Goal: Check status: Check status

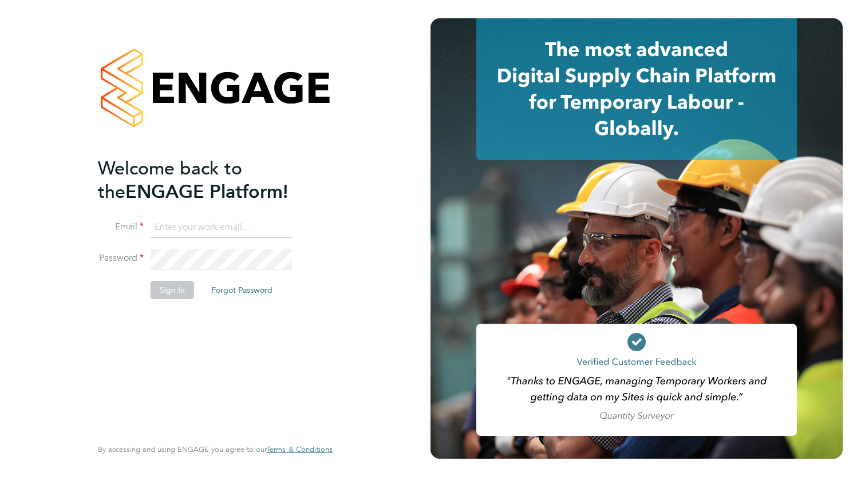
type input "[PERSON_NAME][EMAIL_ADDRESS][DOMAIN_NAME]"
click at [164, 346] on div "Welcome back to the ENGAGE Platform! Email [PERSON_NAME][EMAIL_ADDRESS][DOMAIN_…" at bounding box center [209, 296] width 223 height 278
click at [175, 302] on li "Sign In Forgot Password" at bounding box center [209, 296] width 223 height 30
click at [171, 285] on button "Sign In" at bounding box center [171, 290] width 43 height 18
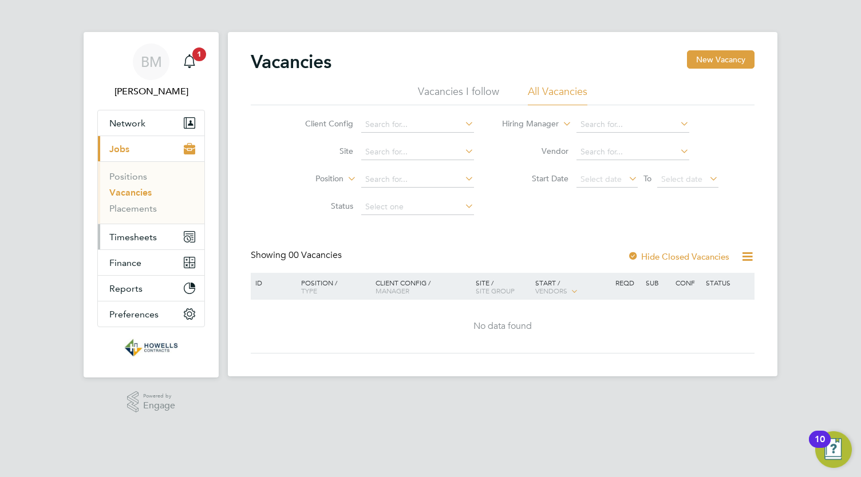
click at [133, 235] on span "Timesheets" at bounding box center [132, 237] width 47 height 11
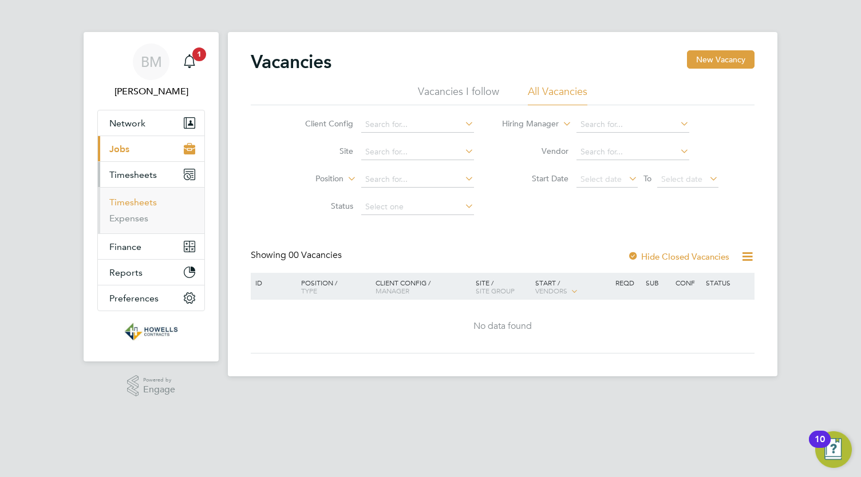
click at [134, 201] on link "Timesheets" at bounding box center [132, 202] width 47 height 11
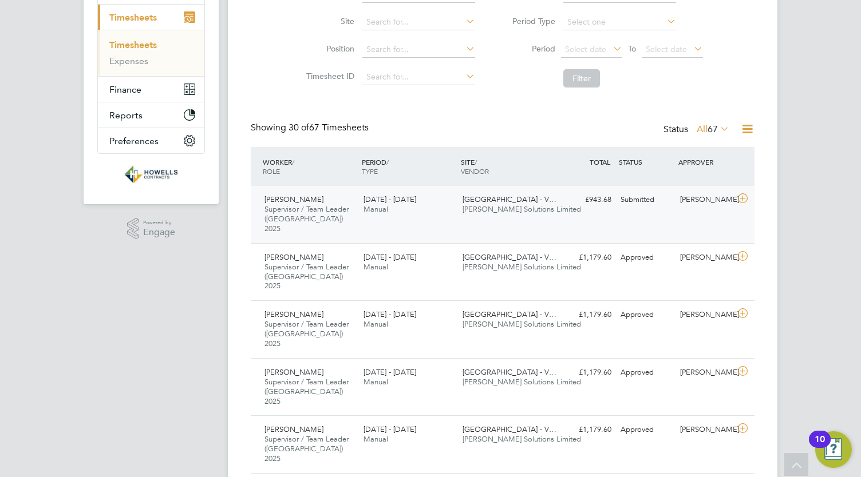
click at [477, 201] on span "[GEOGRAPHIC_DATA] - V…" at bounding box center [509, 200] width 94 height 10
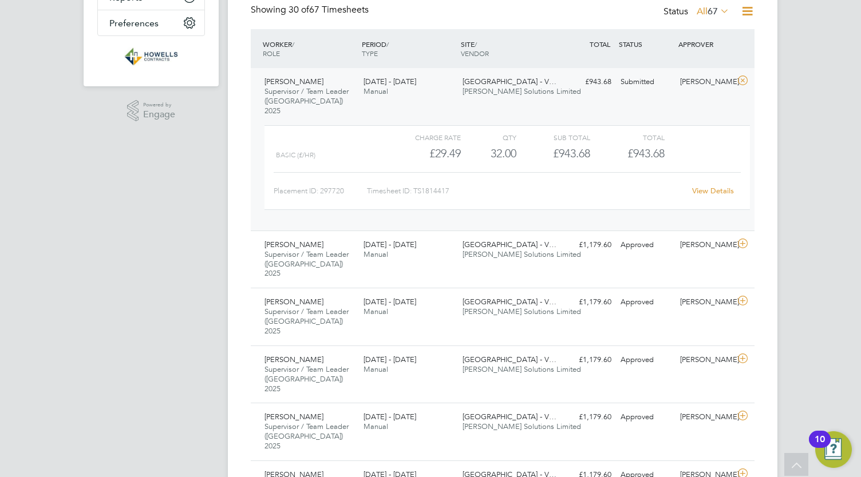
scroll to position [281, 0]
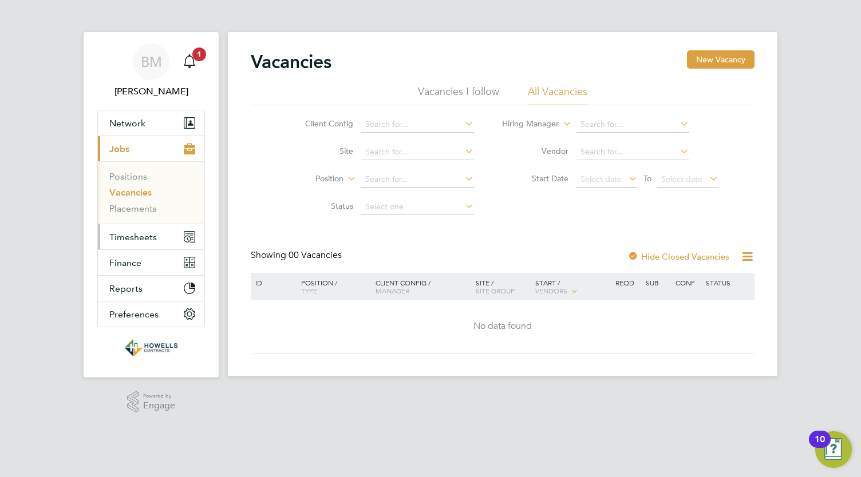
click at [145, 237] on span "Timesheets" at bounding box center [132, 237] width 47 height 11
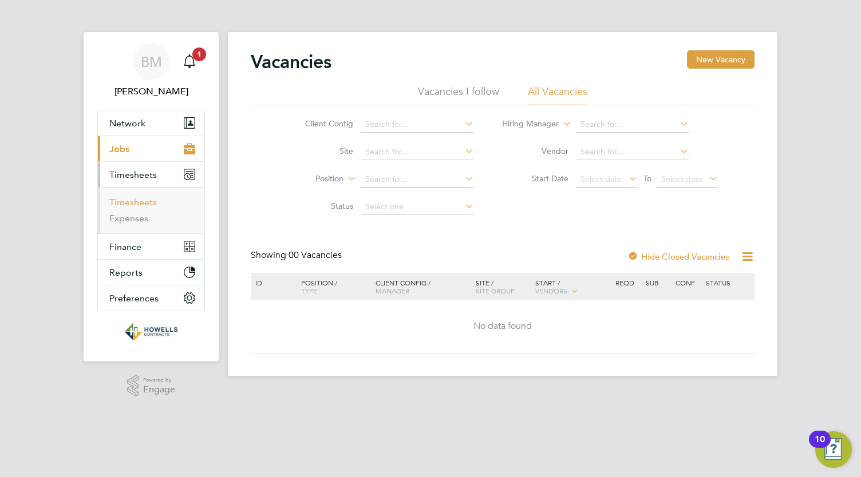
click at [148, 201] on link "Timesheets" at bounding box center [132, 202] width 47 height 11
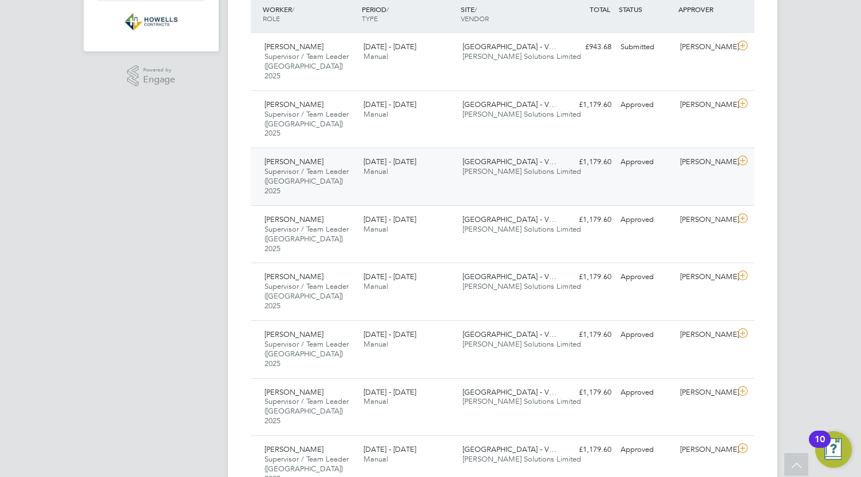
click at [664, 153] on div "Approved" at bounding box center [646, 162] width 60 height 19
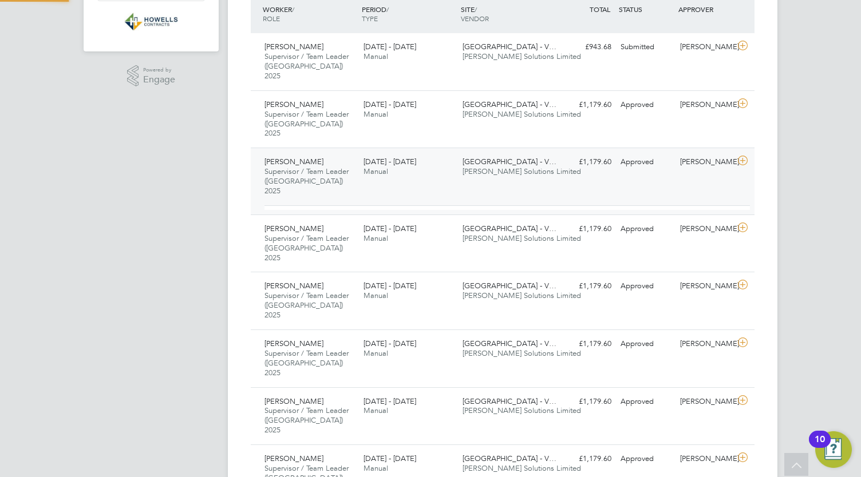
scroll to position [19, 112]
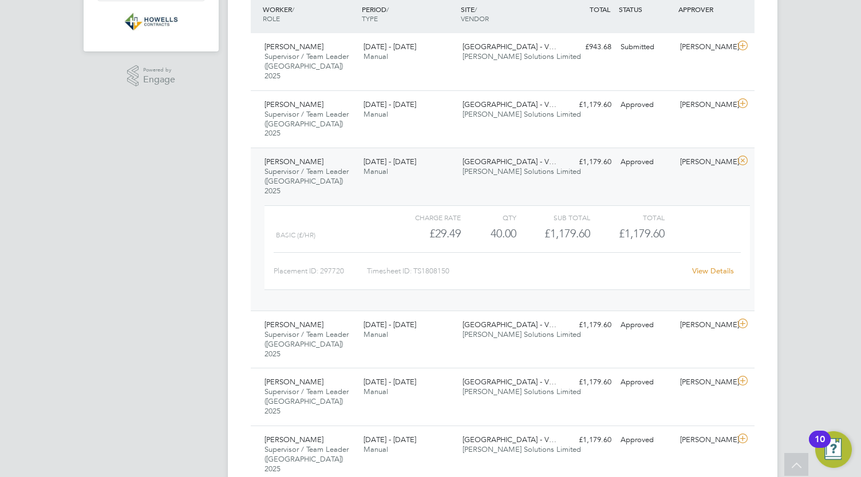
click at [723, 266] on link "View Details" at bounding box center [713, 271] width 42 height 10
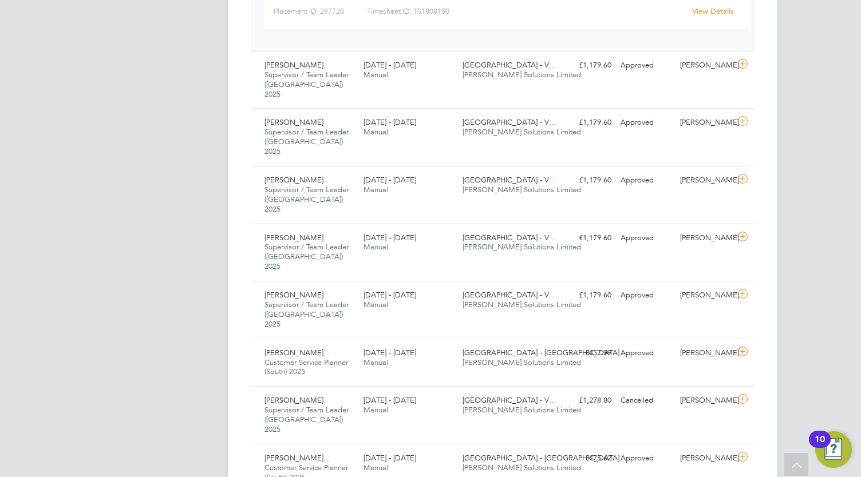
scroll to position [570, 0]
click at [624, 344] on div "Approved" at bounding box center [646, 353] width 60 height 19
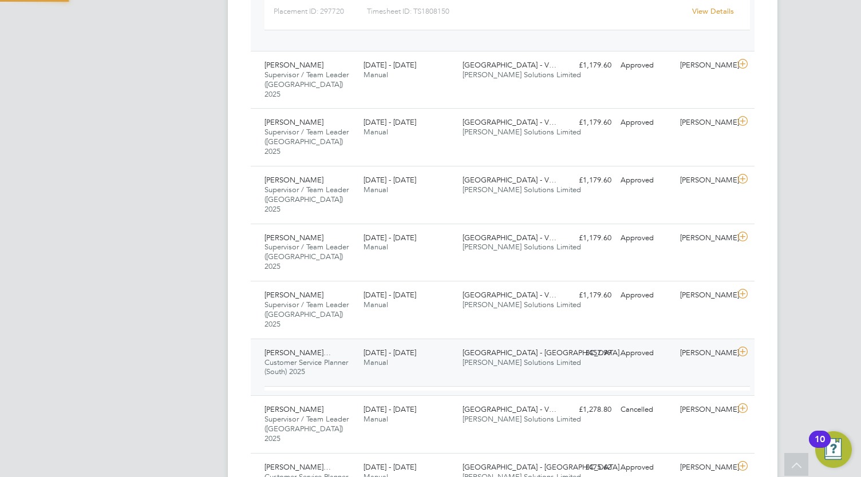
scroll to position [19, 112]
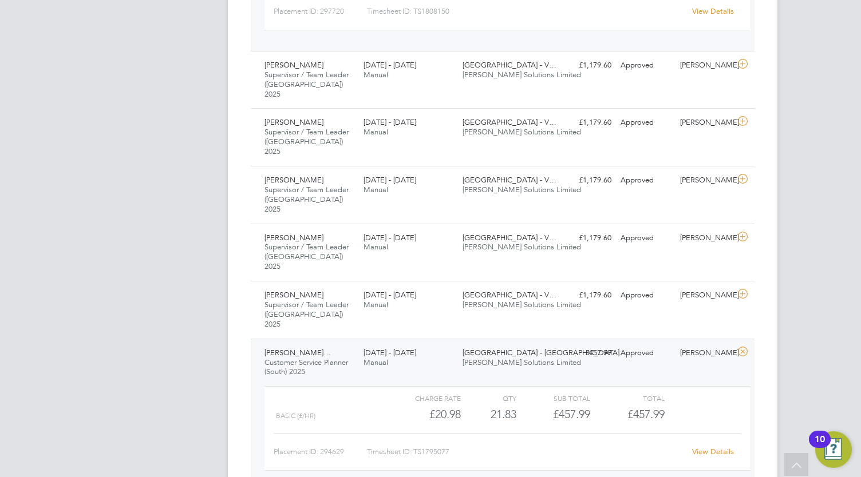
click at [712, 447] on link "View Details" at bounding box center [713, 452] width 42 height 10
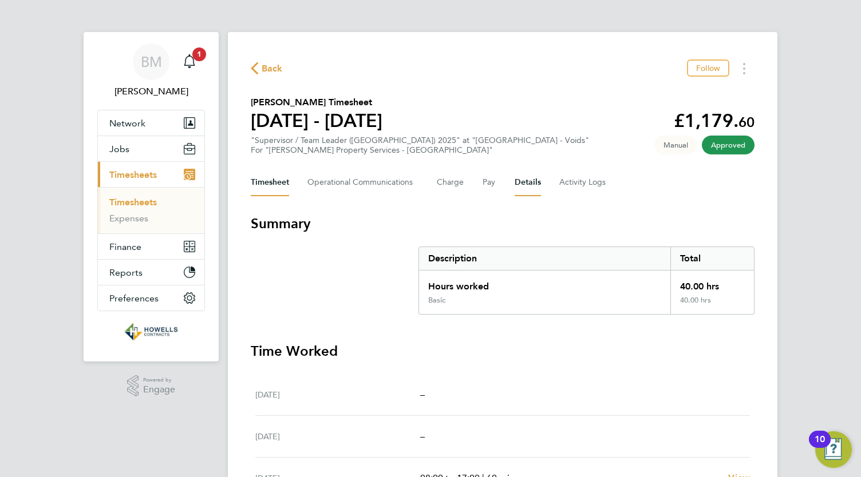
click at [515, 180] on button "Details" at bounding box center [527, 182] width 26 height 27
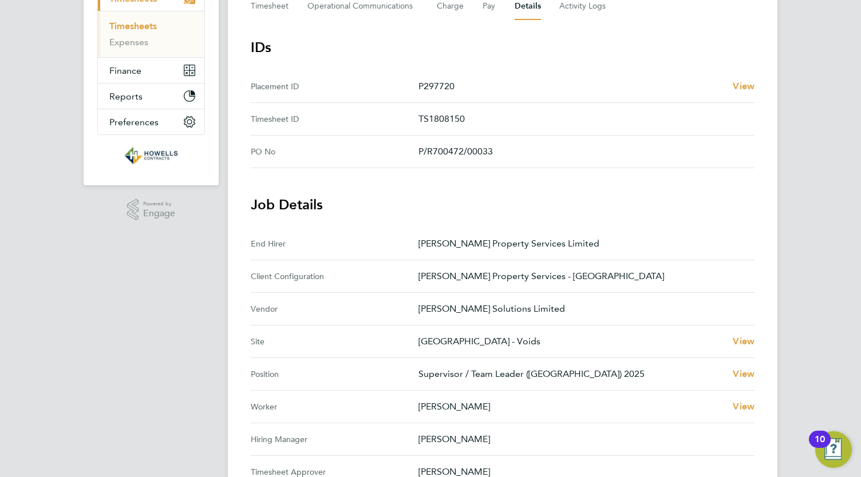
scroll to position [175, 0]
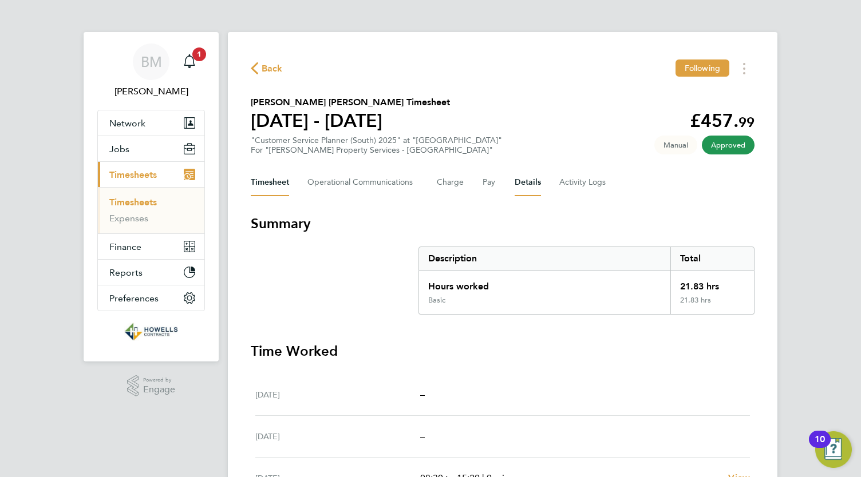
click at [519, 191] on button "Details" at bounding box center [527, 182] width 26 height 27
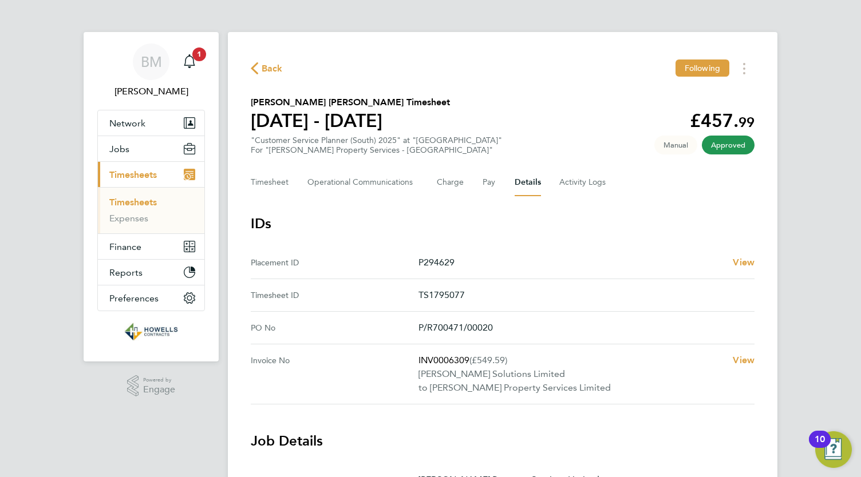
click at [273, 73] on span "Back" at bounding box center [271, 69] width 21 height 14
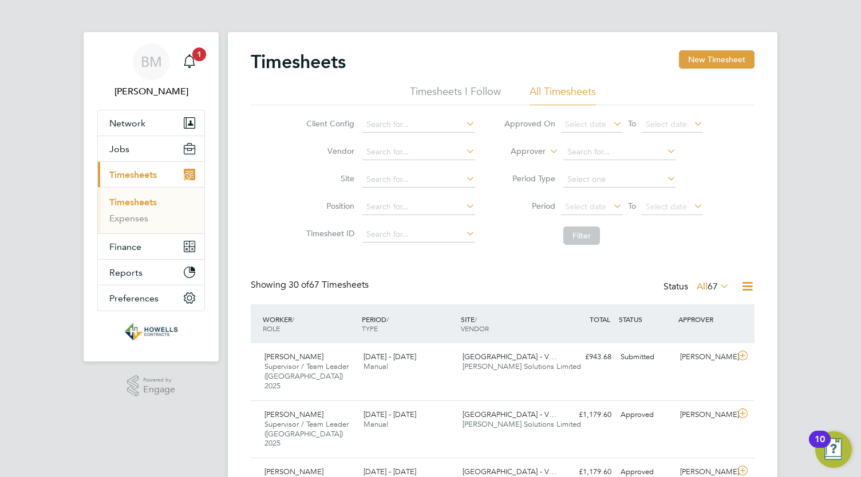
click at [138, 173] on span "Timesheets" at bounding box center [132, 174] width 47 height 11
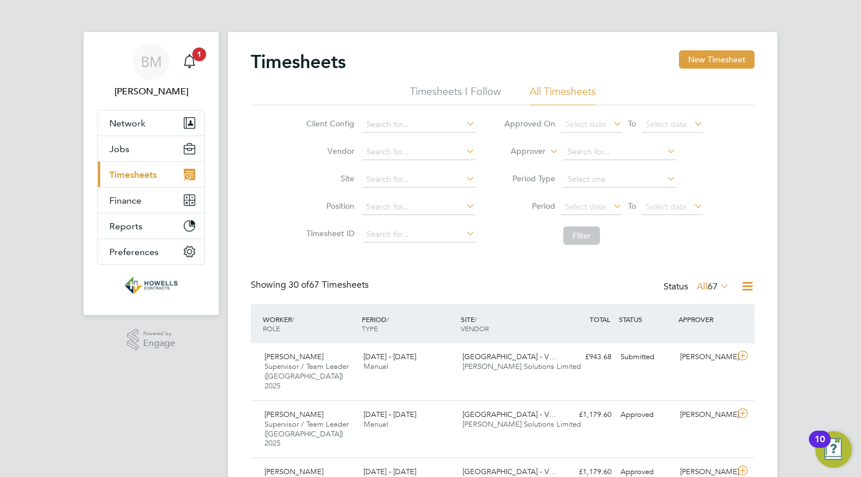
click at [138, 173] on span "Timesheets" at bounding box center [132, 174] width 47 height 11
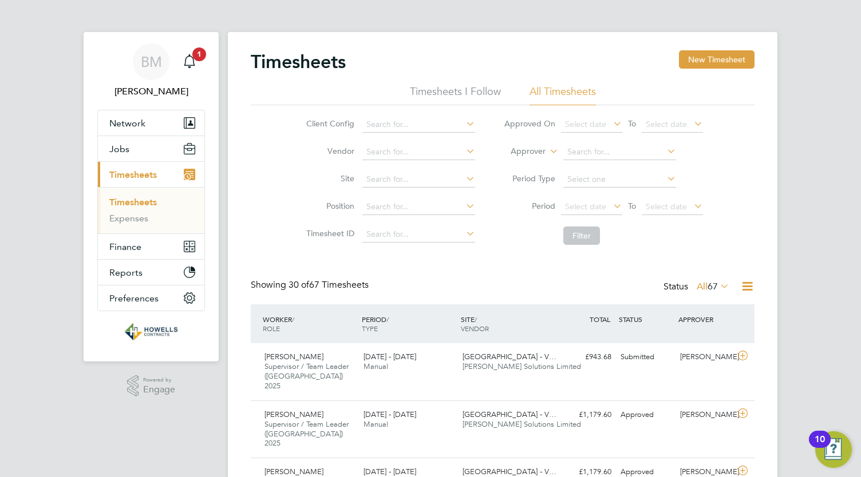
click at [133, 207] on li "Timesheets" at bounding box center [152, 205] width 86 height 16
click at [130, 204] on link "Timesheets" at bounding box center [132, 202] width 47 height 11
